Goal: Task Accomplishment & Management: Manage account settings

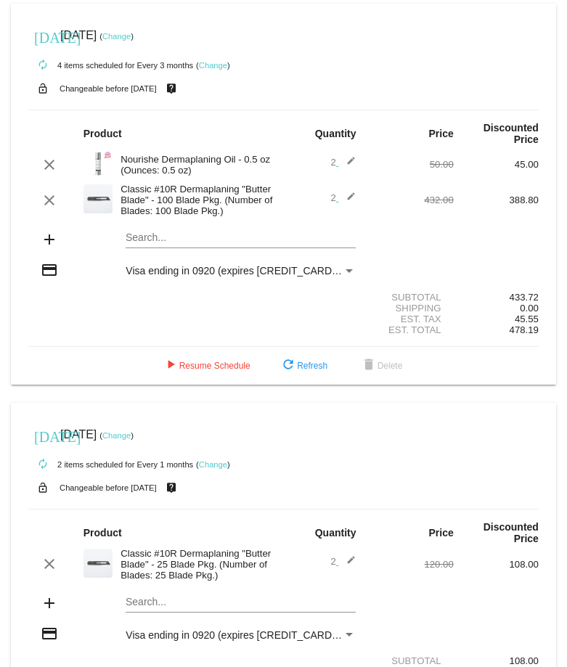
click at [341, 199] on mat-icon "edit" at bounding box center [346, 200] width 17 height 17
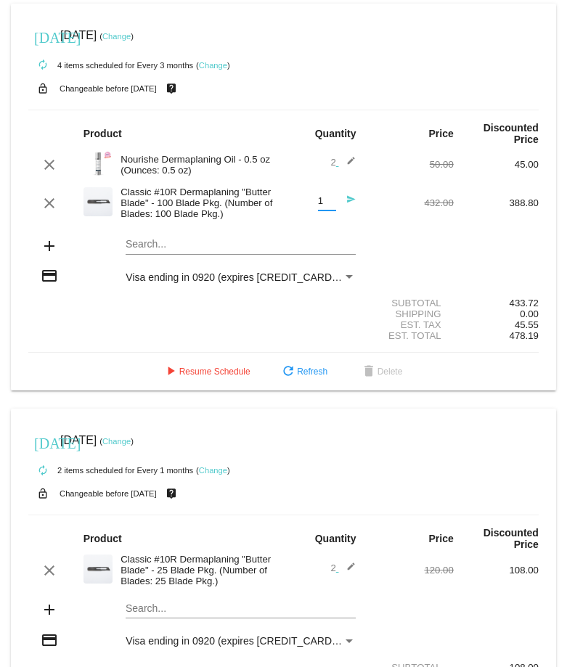
type input "1"
click at [322, 202] on input "1" at bounding box center [327, 201] width 18 height 11
click at [384, 218] on div "clear Classic #10R Dermaplaning "Butter Blade" - 100 Blade Pkg. (Number of Blad…" at bounding box center [283, 203] width 511 height 39
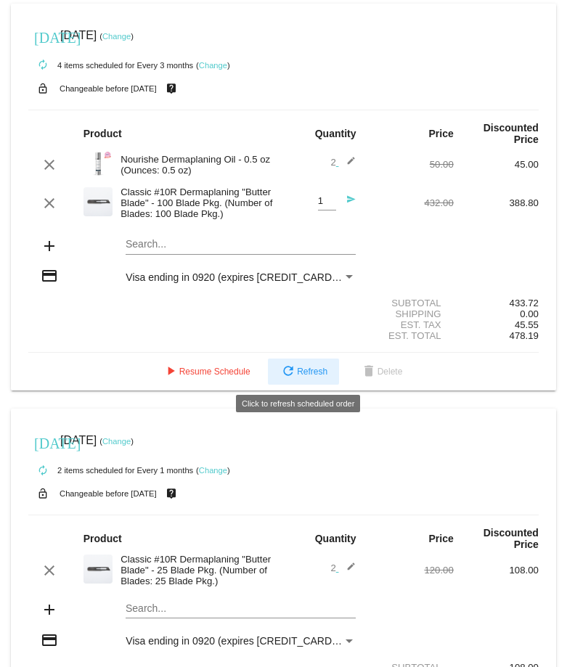
click at [308, 370] on span "refresh Refresh" at bounding box center [304, 372] width 48 height 10
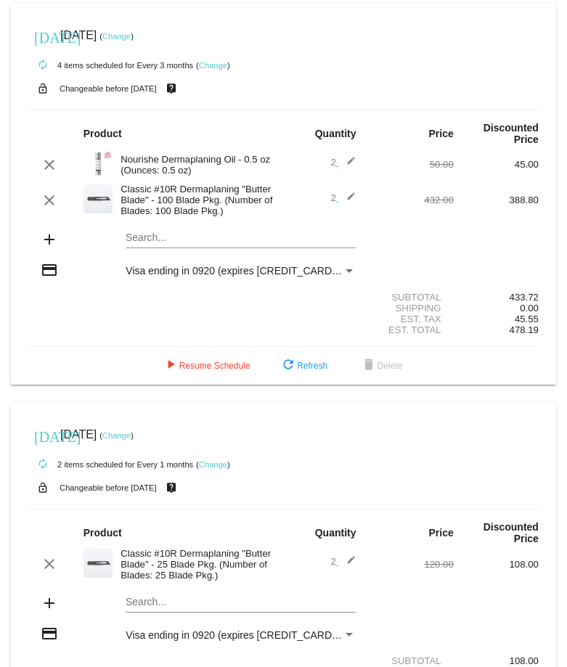
click at [349, 200] on mat-icon "edit" at bounding box center [346, 200] width 17 height 17
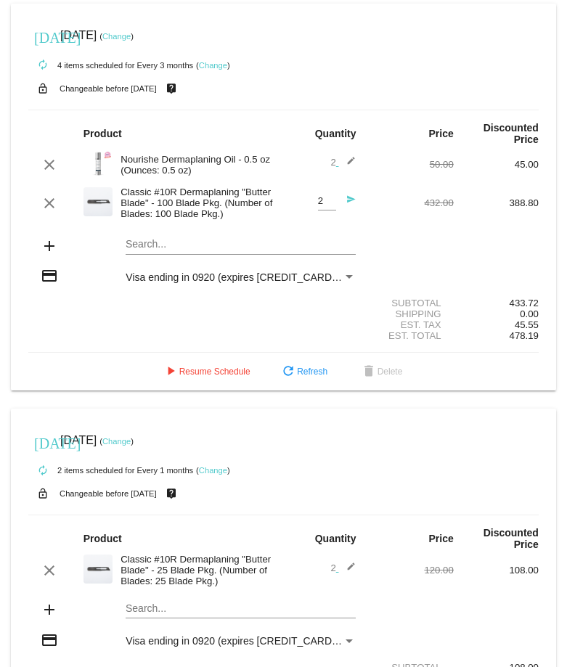
click at [329, 208] on div "2 Quantity" at bounding box center [327, 197] width 18 height 27
type input "1"
click at [322, 204] on input "1" at bounding box center [327, 201] width 18 height 11
click at [360, 198] on div "1 Quantity send" at bounding box center [325, 203] width 85 height 39
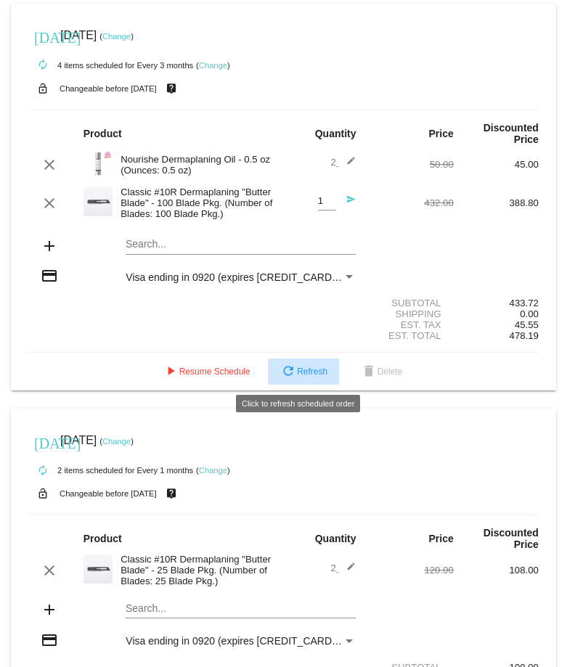
click at [309, 371] on span "refresh Refresh" at bounding box center [304, 372] width 48 height 10
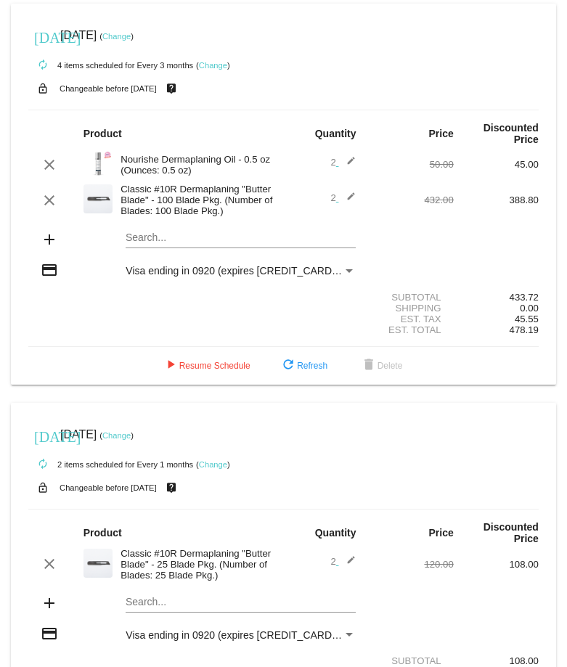
click at [269, 270] on span "Visa ending in 0920 (expires [CREDIT_CARD_DATA])" at bounding box center [247, 271] width 243 height 12
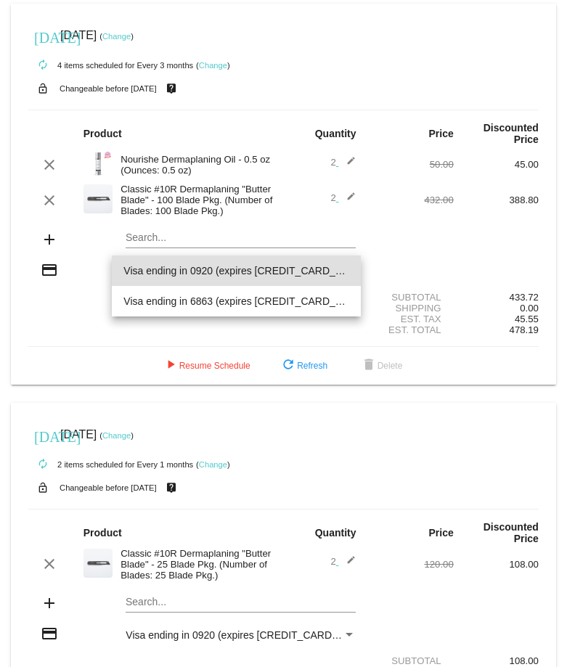
click at [400, 232] on div at bounding box center [283, 333] width 567 height 667
